Goal: Find specific page/section: Find specific page/section

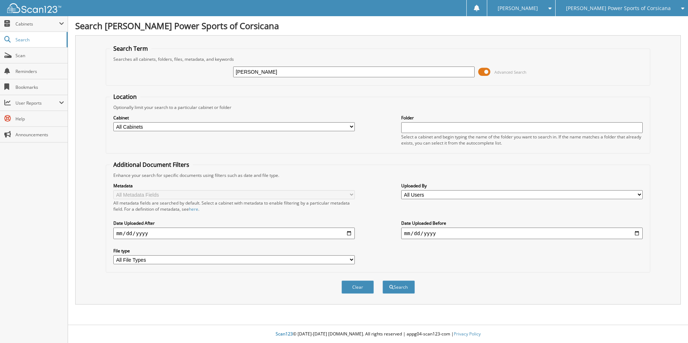
type input "[PERSON_NAME]"
click at [382, 281] on button "Search" at bounding box center [398, 287] width 32 height 13
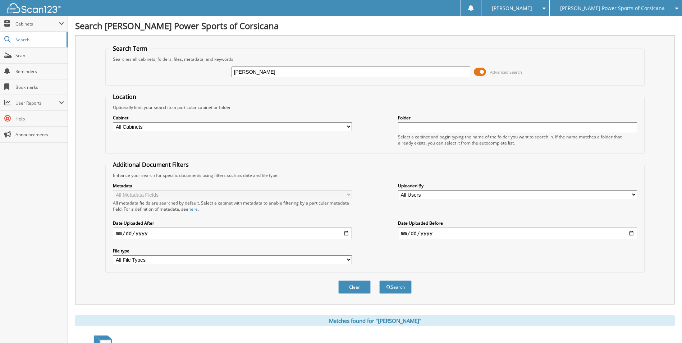
click at [478, 65] on div "[PERSON_NAME] Advanced Search" at bounding box center [374, 71] width 531 height 19
click at [480, 67] on span at bounding box center [480, 72] width 12 height 11
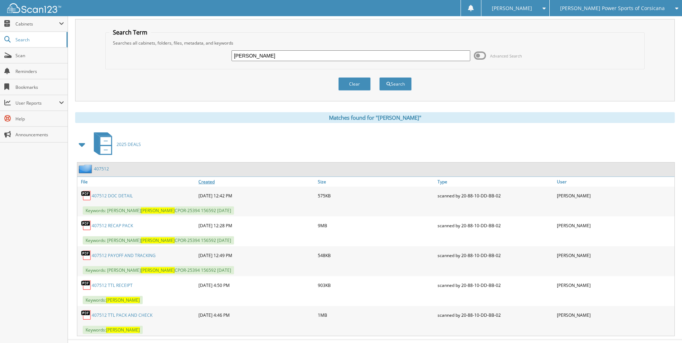
scroll to position [31, 0]
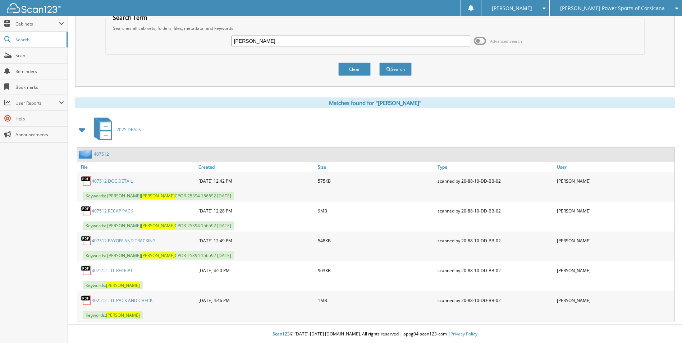
click at [102, 153] on link "407512" at bounding box center [101, 154] width 15 height 6
